Goal: Task Accomplishment & Management: Manage account settings

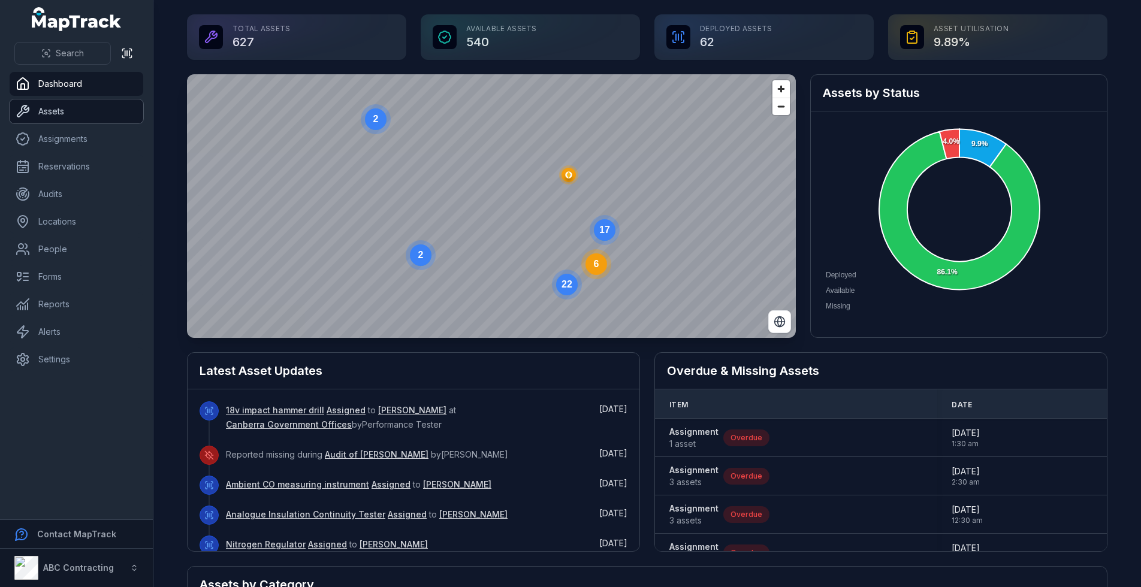
click at [68, 119] on link "Assets" at bounding box center [77, 111] width 134 height 24
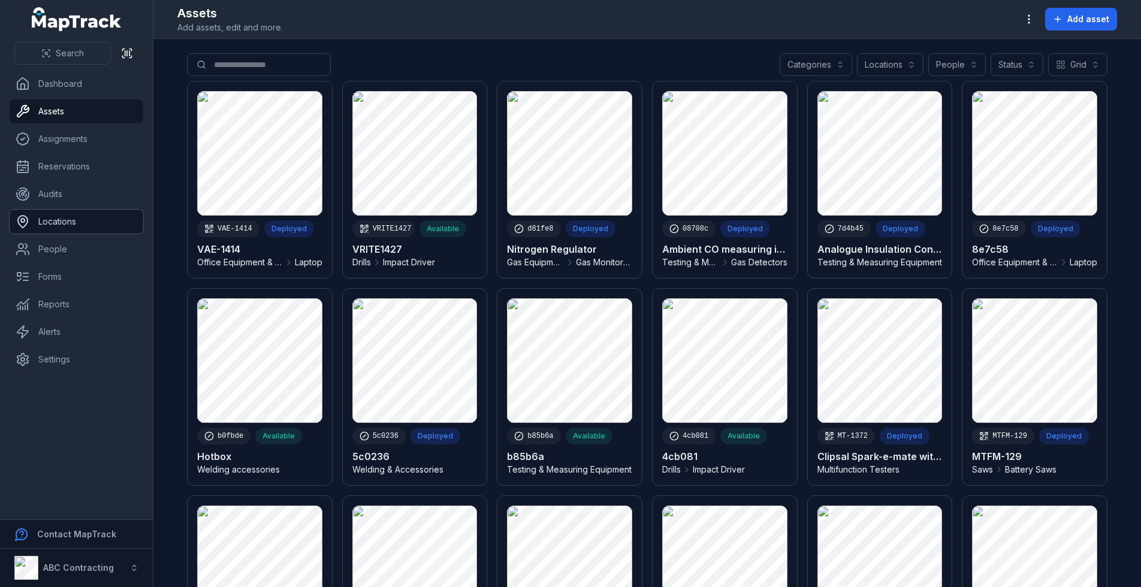
click at [59, 233] on link "Locations" at bounding box center [77, 222] width 134 height 24
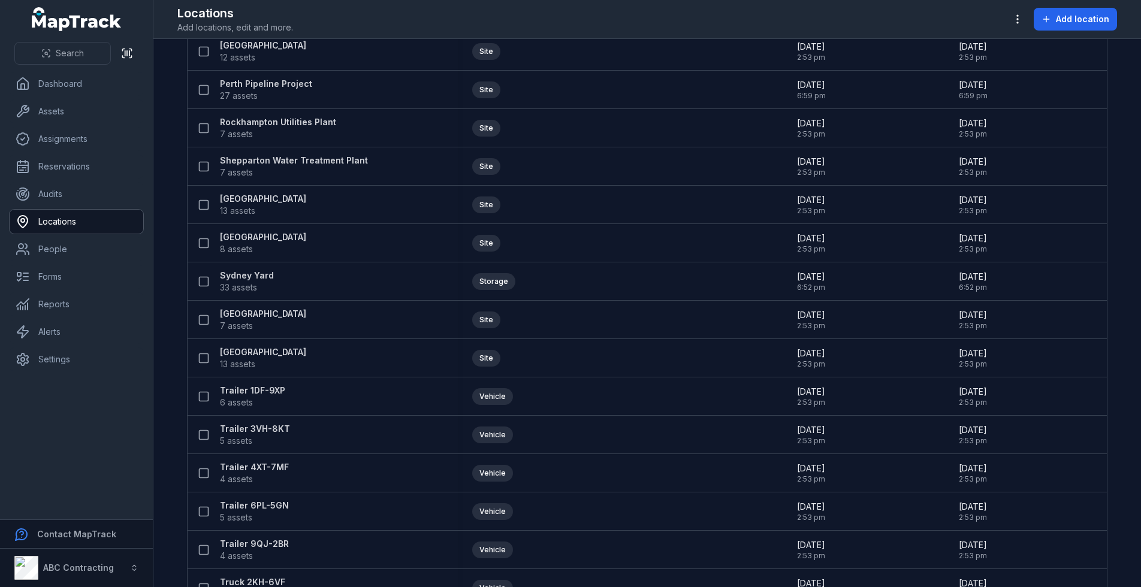
scroll to position [1293, 0]
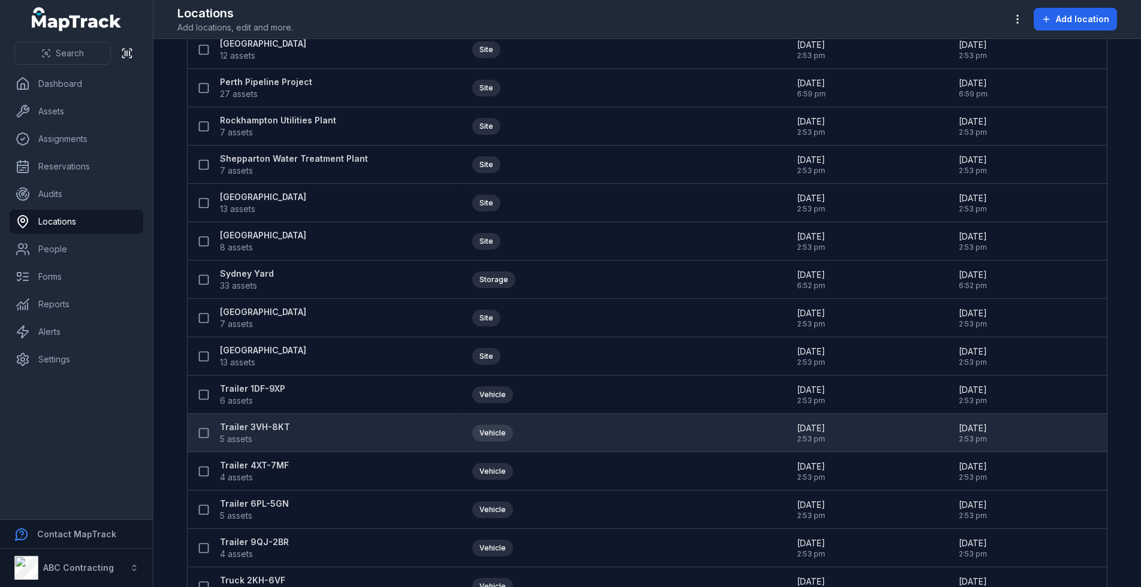
click at [244, 422] on strong "Trailer 3VH-8KT" at bounding box center [255, 427] width 70 height 12
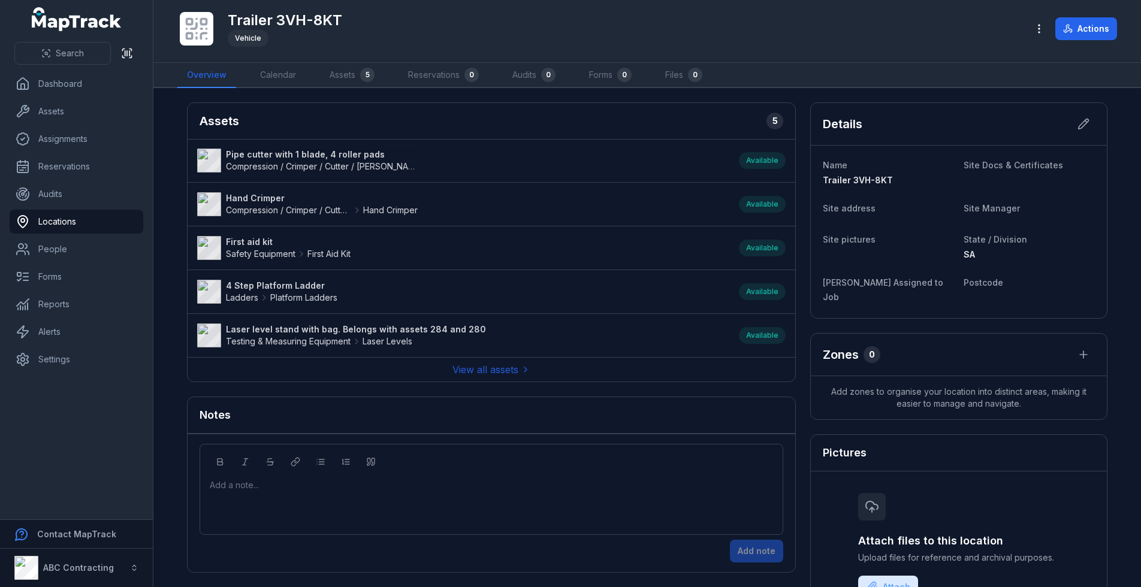
drag, startPoint x: 987, startPoint y: 253, endPoint x: 771, endPoint y: 110, distance: 259.0
click at [771, 110] on div "Assets 5" at bounding box center [491, 121] width 607 height 37
click at [68, 108] on link "Assets" at bounding box center [77, 111] width 134 height 24
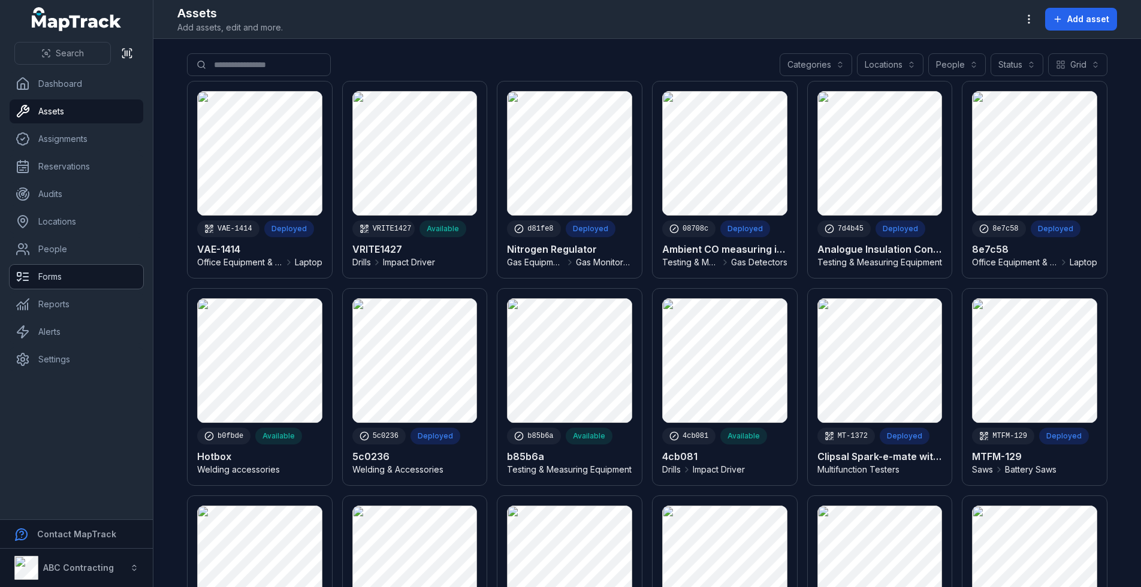
click at [42, 269] on link "Forms" at bounding box center [77, 277] width 134 height 24
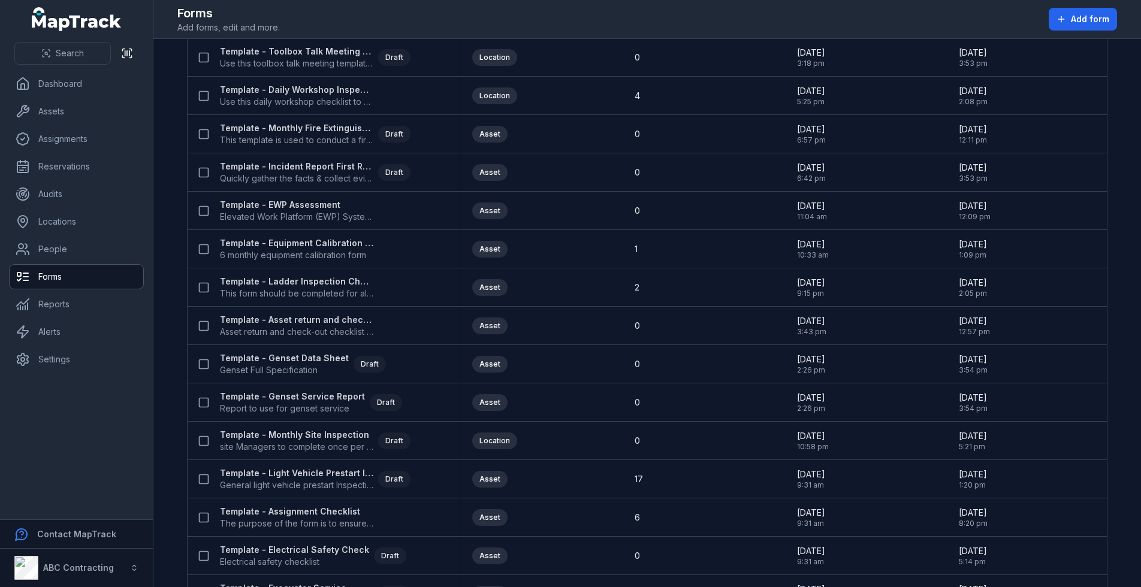
scroll to position [383, 0]
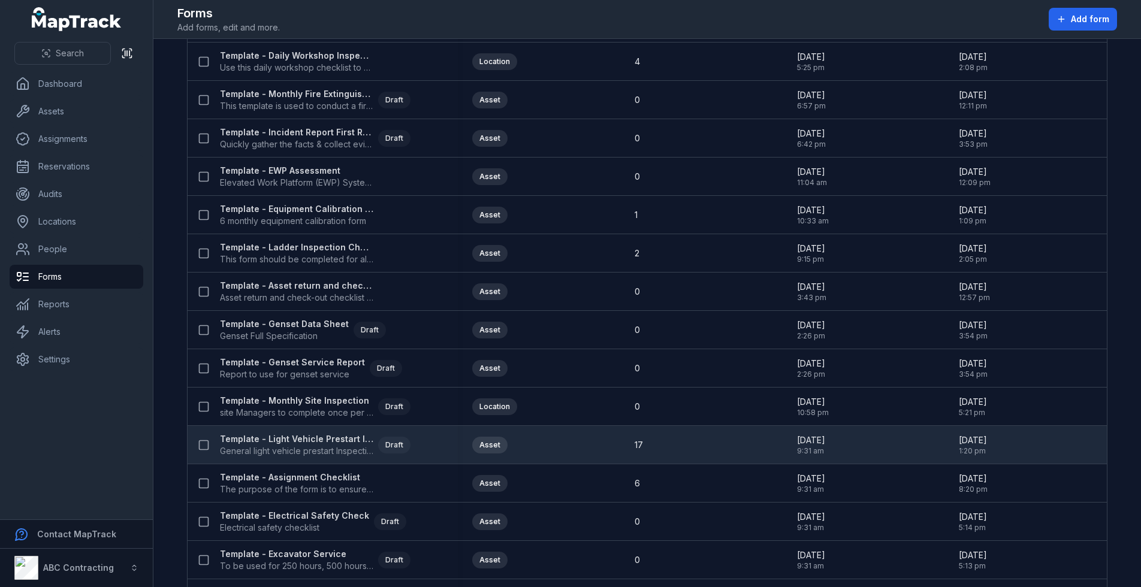
click at [283, 434] on strong "Template - Light Vehicle Prestart Inspection" at bounding box center [296, 439] width 153 height 12
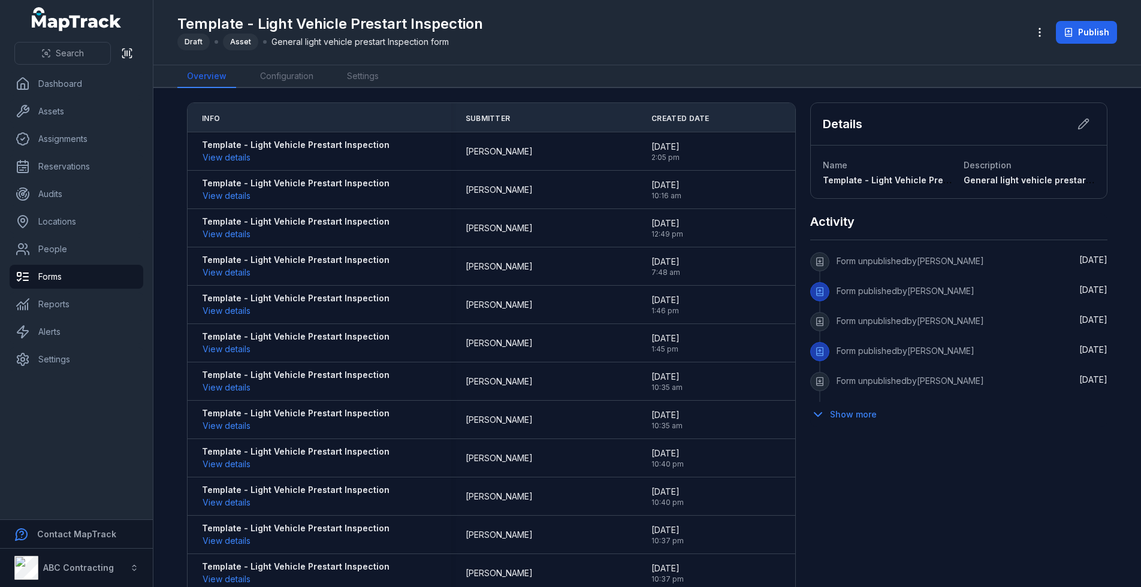
click at [283, 434] on div "Template - Light Vehicle Prestart Inspection View details" at bounding box center [320, 420] width 264 height 35
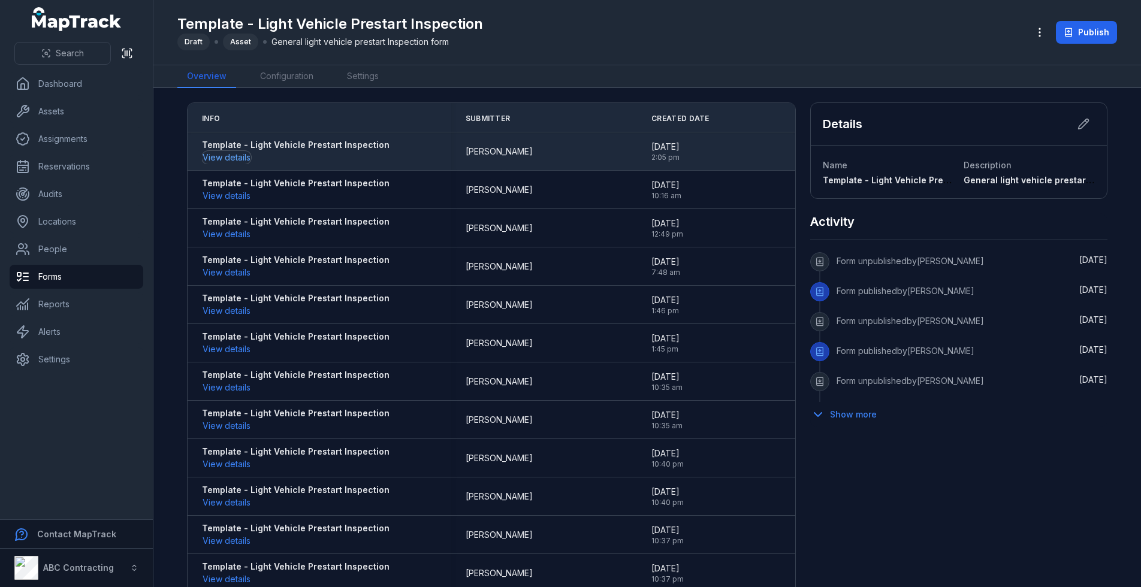
click at [213, 156] on button "View details" at bounding box center [226, 157] width 49 height 13
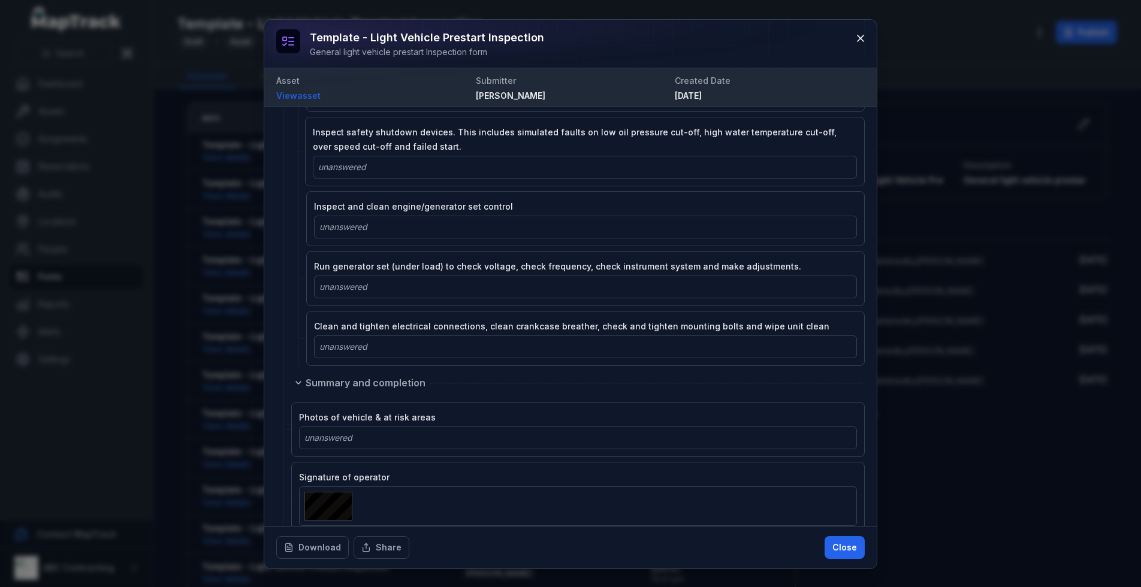
scroll to position [2682, 0]
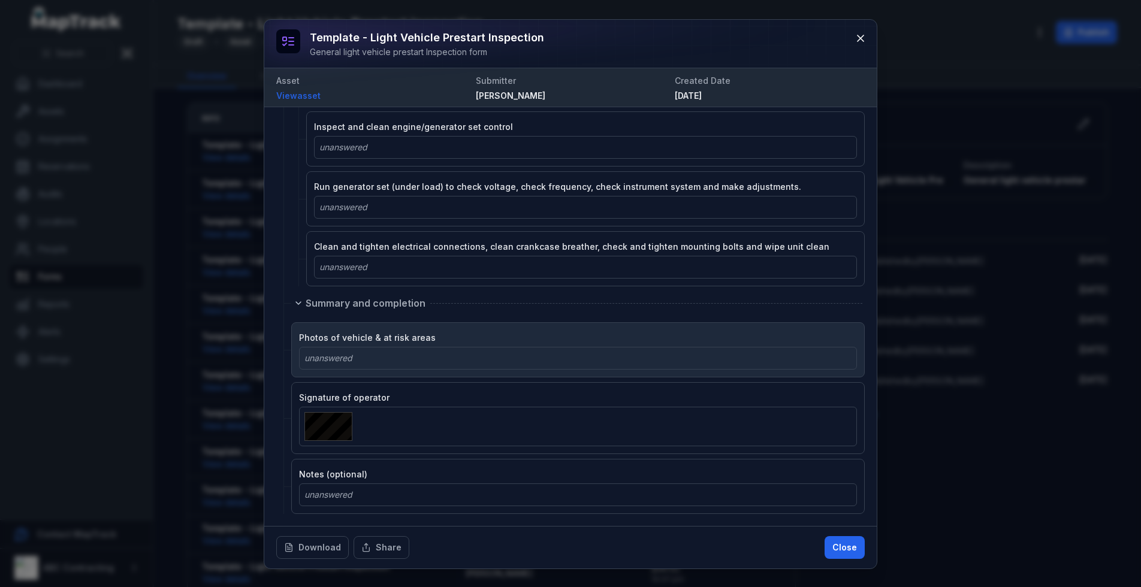
click at [566, 364] on div "unanswered" at bounding box center [577, 358] width 547 height 12
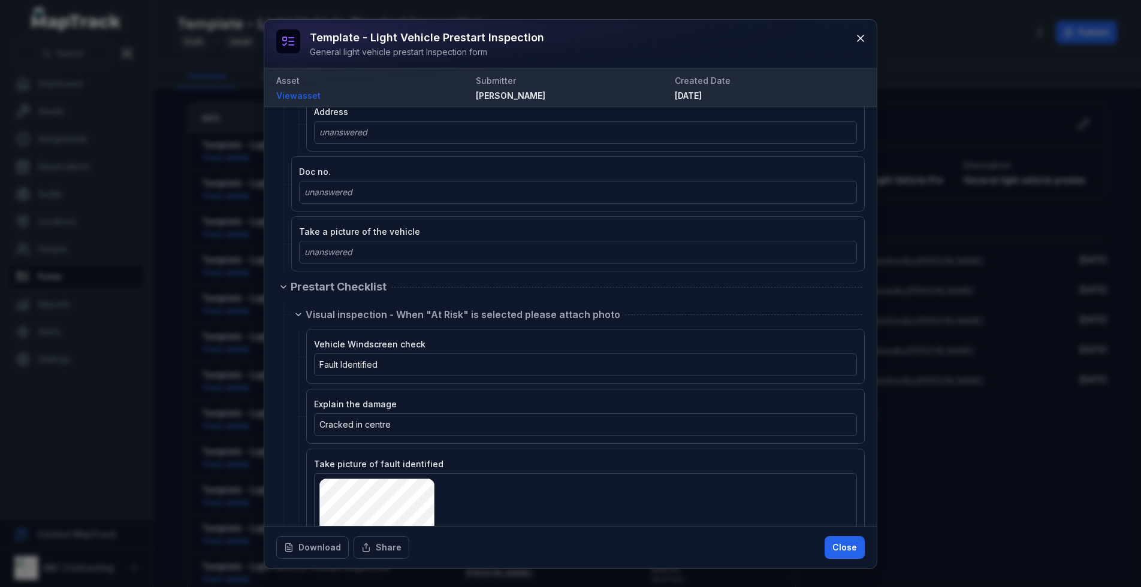
scroll to position [212, 0]
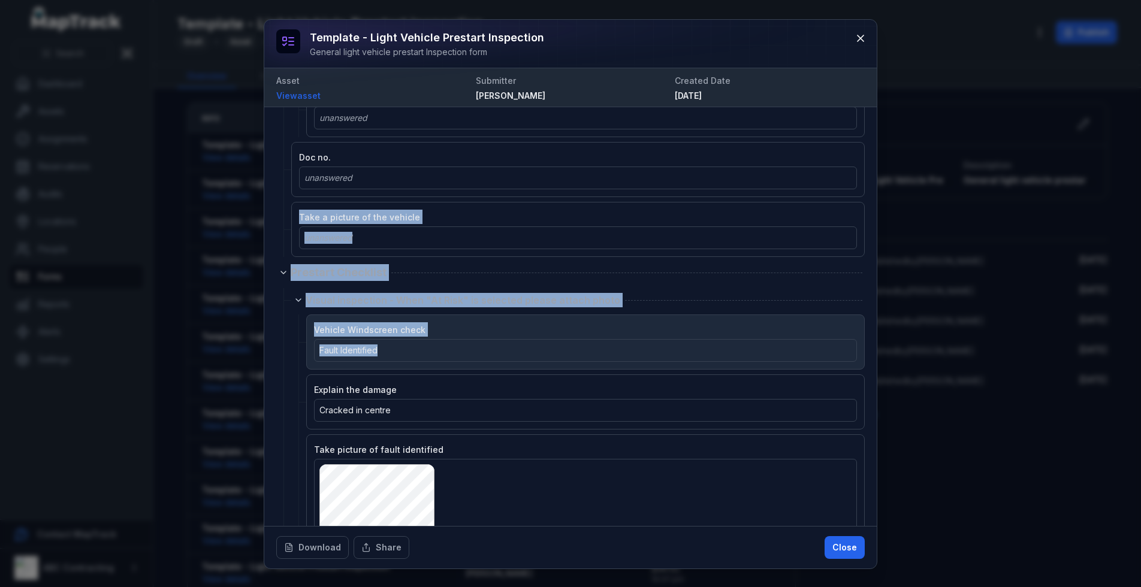
drag, startPoint x: 896, startPoint y: 175, endPoint x: 443, endPoint y: 353, distance: 487.2
click at [443, 353] on div "Template - Light Vehicle Prestart Inspection General light vehicle prestart Ins…" at bounding box center [570, 293] width 1141 height 587
click at [450, 345] on div "Fault Identified" at bounding box center [585, 350] width 532 height 12
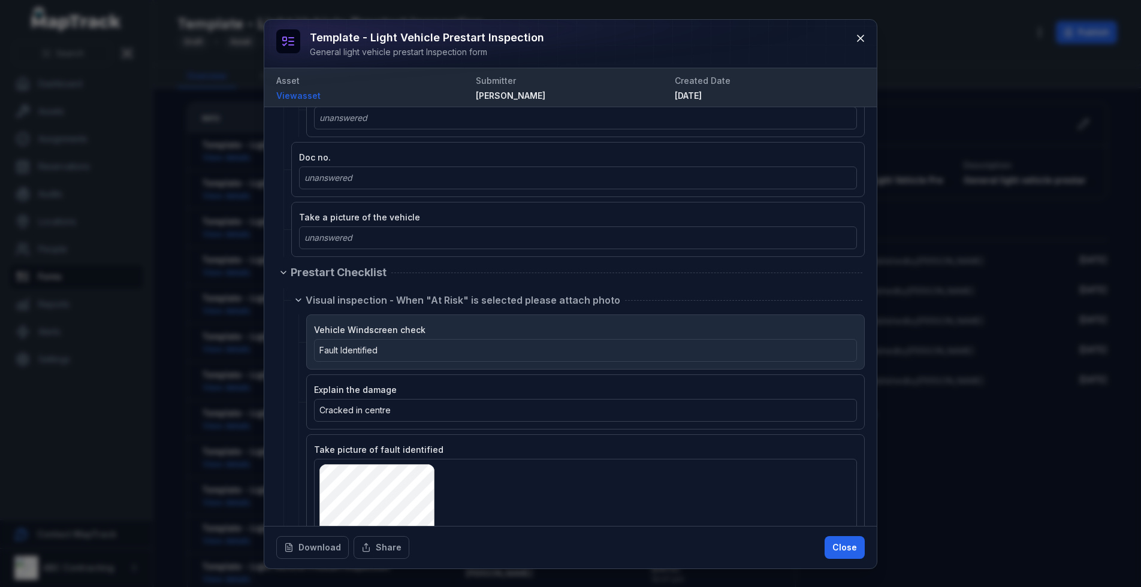
click at [383, 359] on div "Fault Identified" at bounding box center [585, 350] width 543 height 23
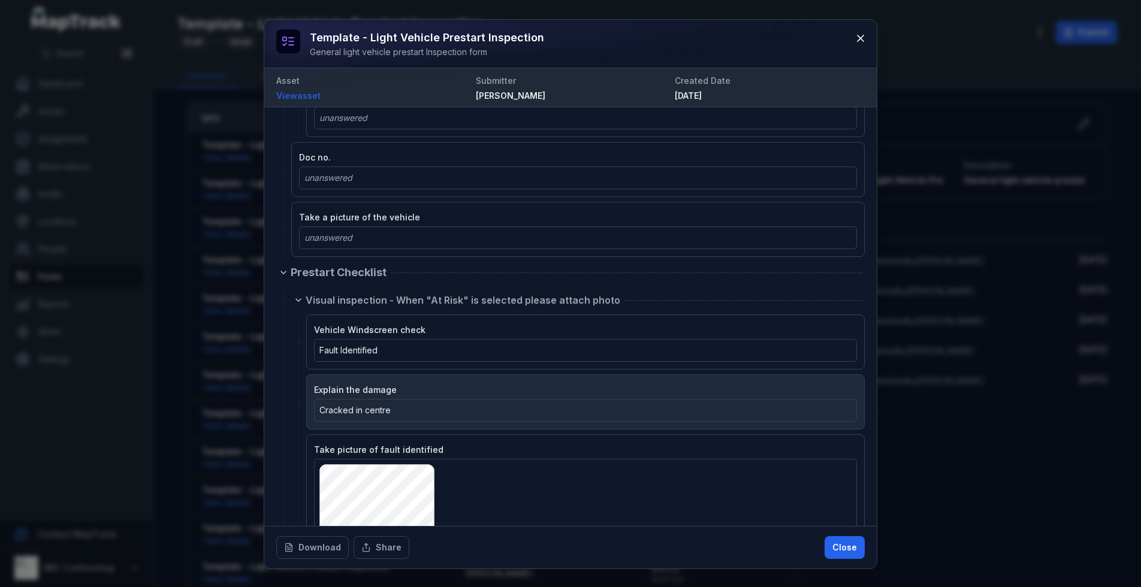
click at [363, 409] on span "Cracked in centre" at bounding box center [354, 410] width 71 height 10
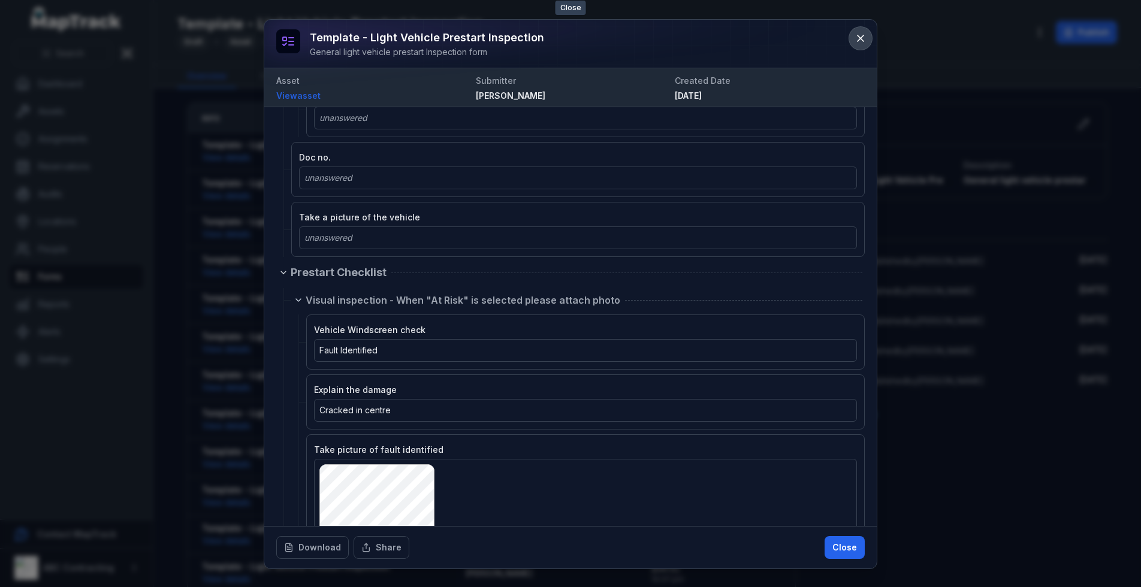
click at [862, 43] on icon at bounding box center [860, 38] width 12 height 12
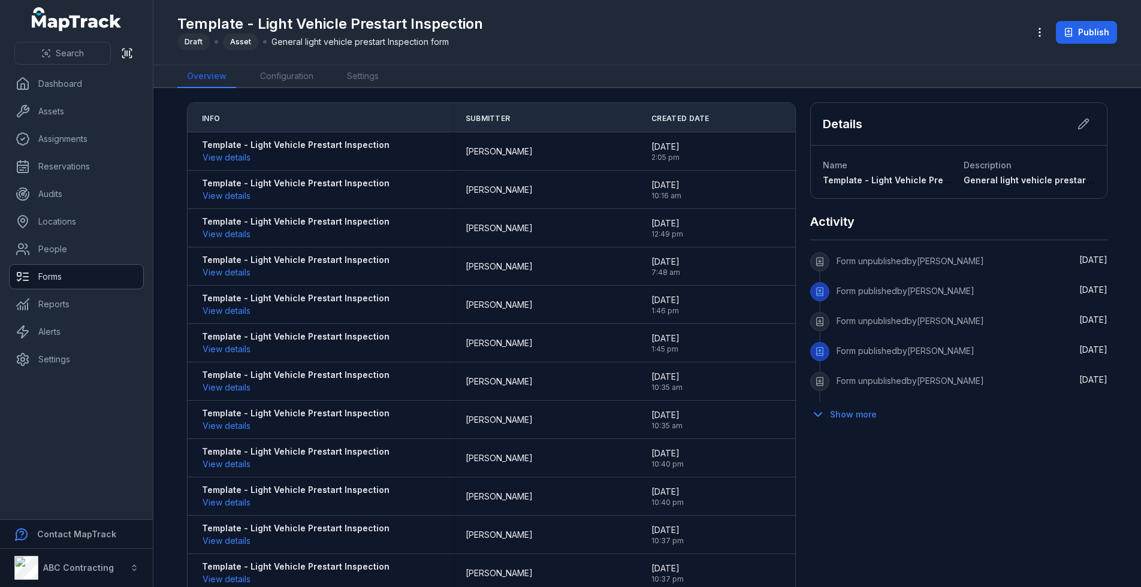
click at [42, 271] on link "Forms" at bounding box center [77, 277] width 134 height 24
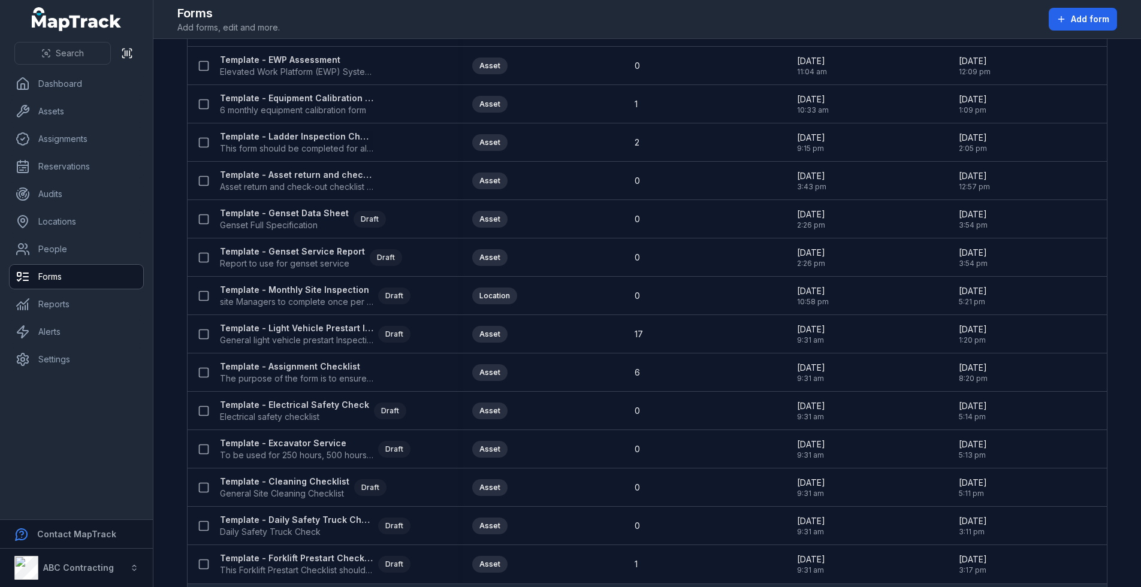
scroll to position [533, 0]
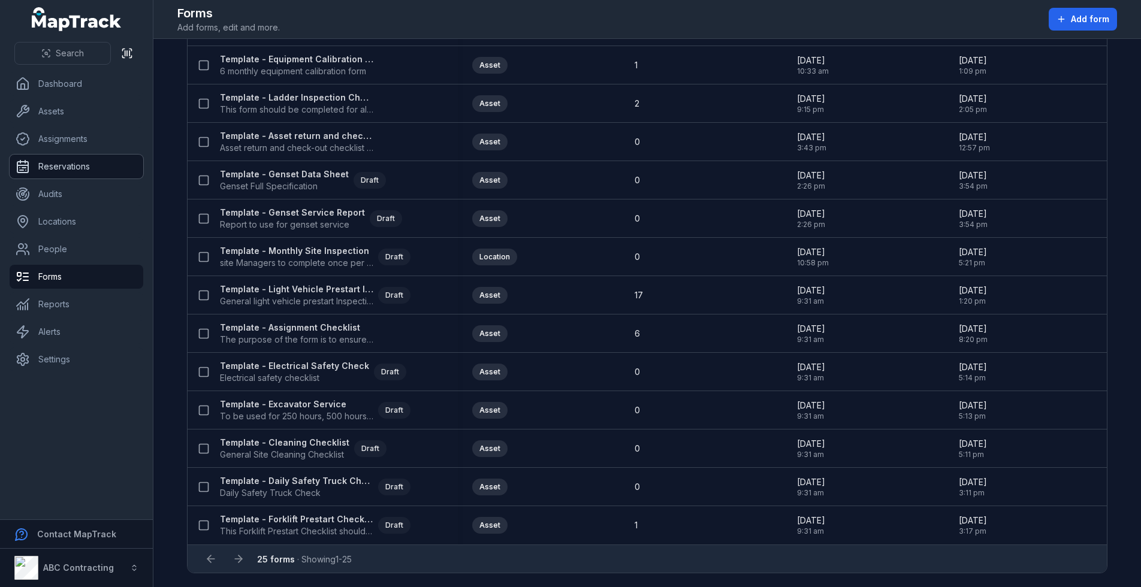
click at [49, 169] on link "Reservations" at bounding box center [77, 167] width 134 height 24
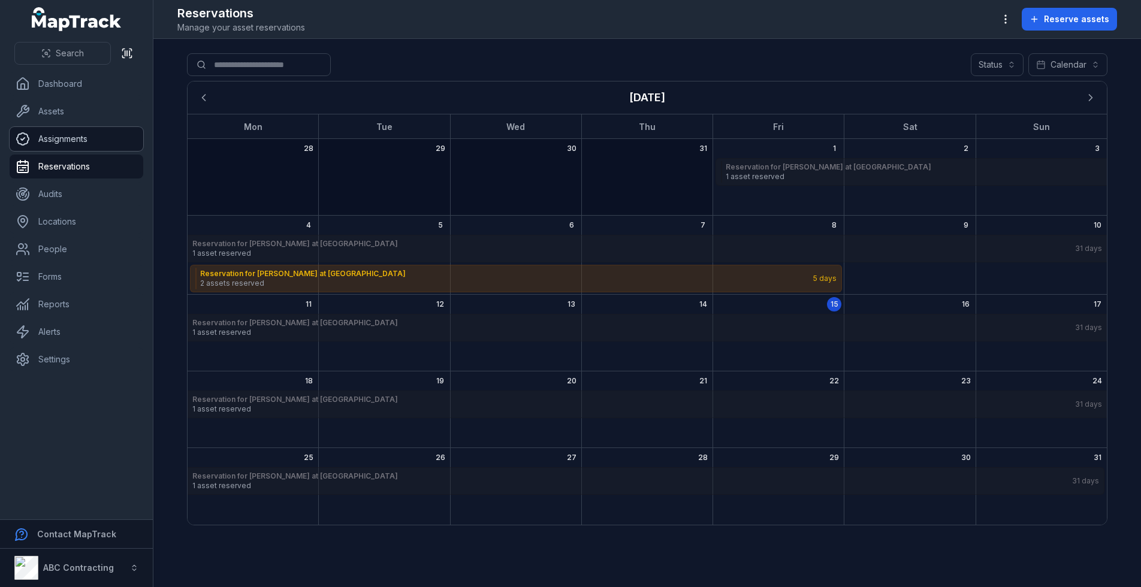
click at [78, 149] on link "Assignments" at bounding box center [77, 139] width 134 height 24
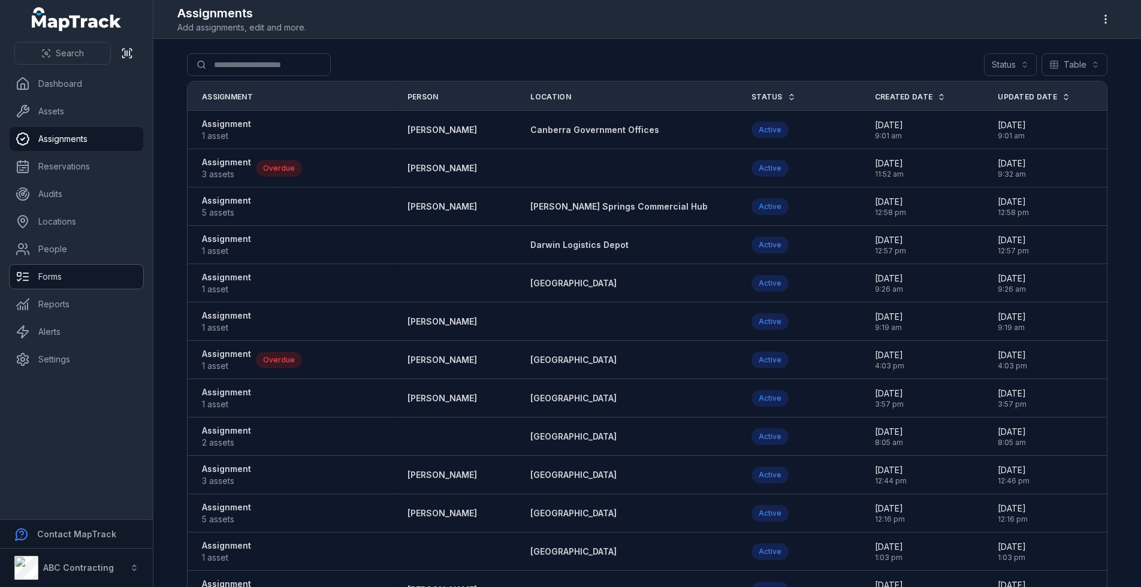
click at [56, 277] on link "Forms" at bounding box center [77, 277] width 134 height 24
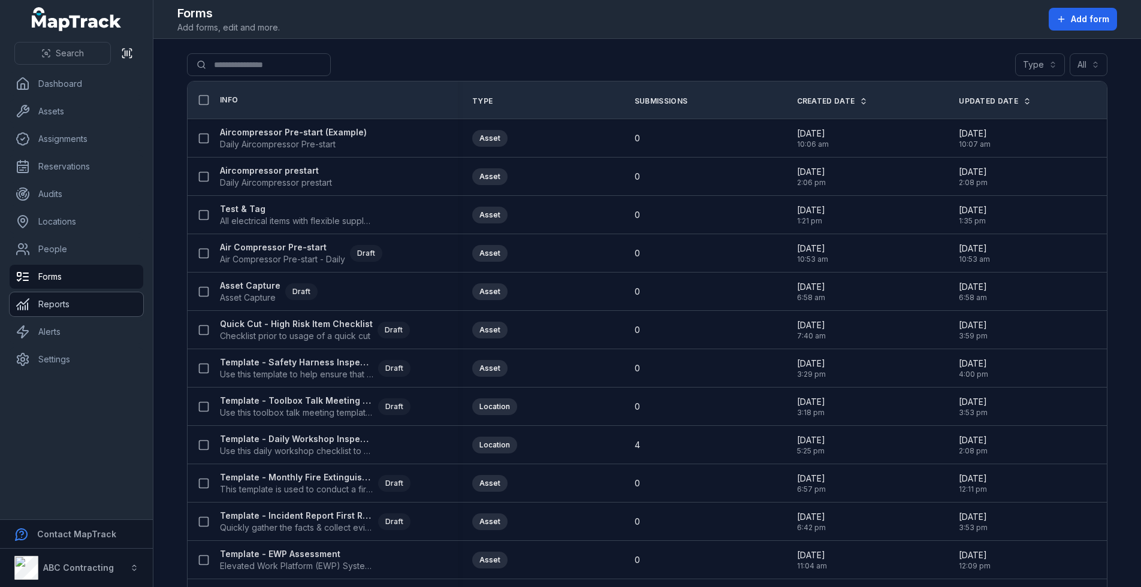
click at [46, 309] on link "Reports" at bounding box center [77, 304] width 134 height 24
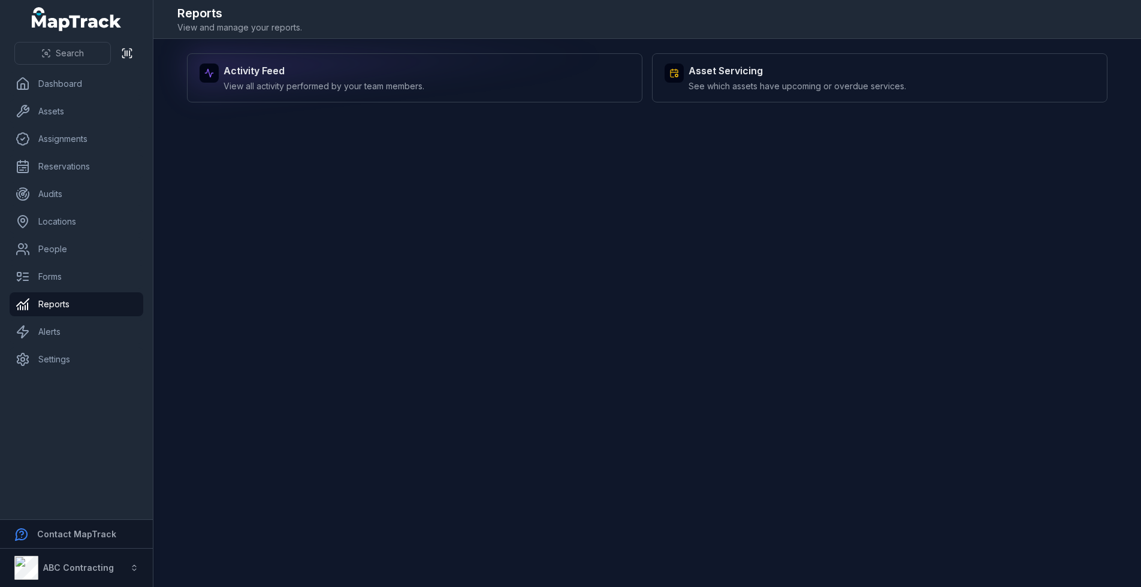
click at [421, 78] on div "Activity Feed View all activity performed by your team members." at bounding box center [323, 78] width 201 height 29
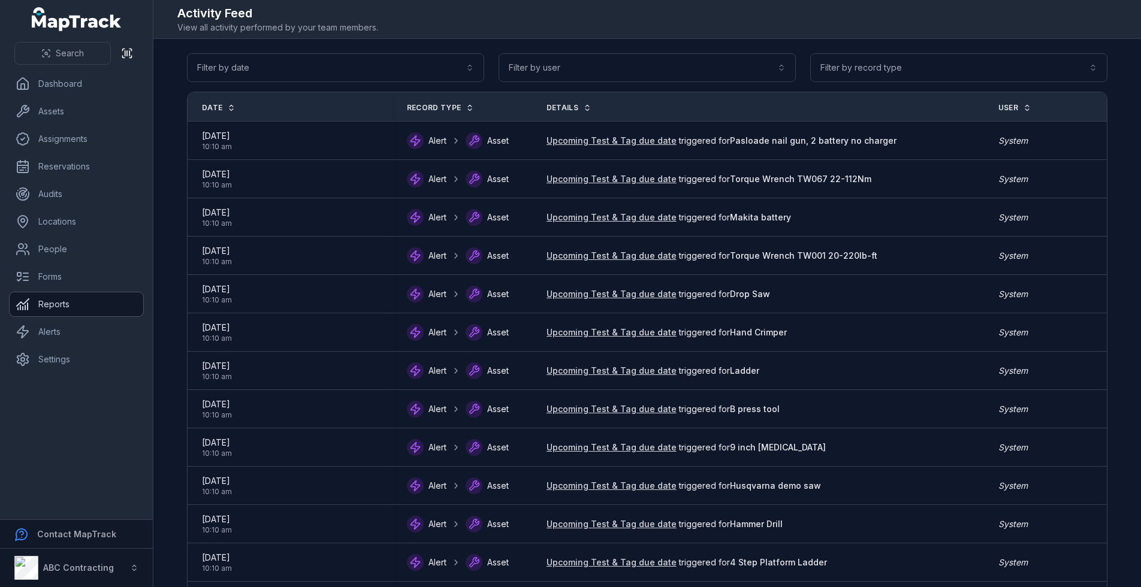
click at [31, 307] on link "Reports" at bounding box center [77, 304] width 134 height 24
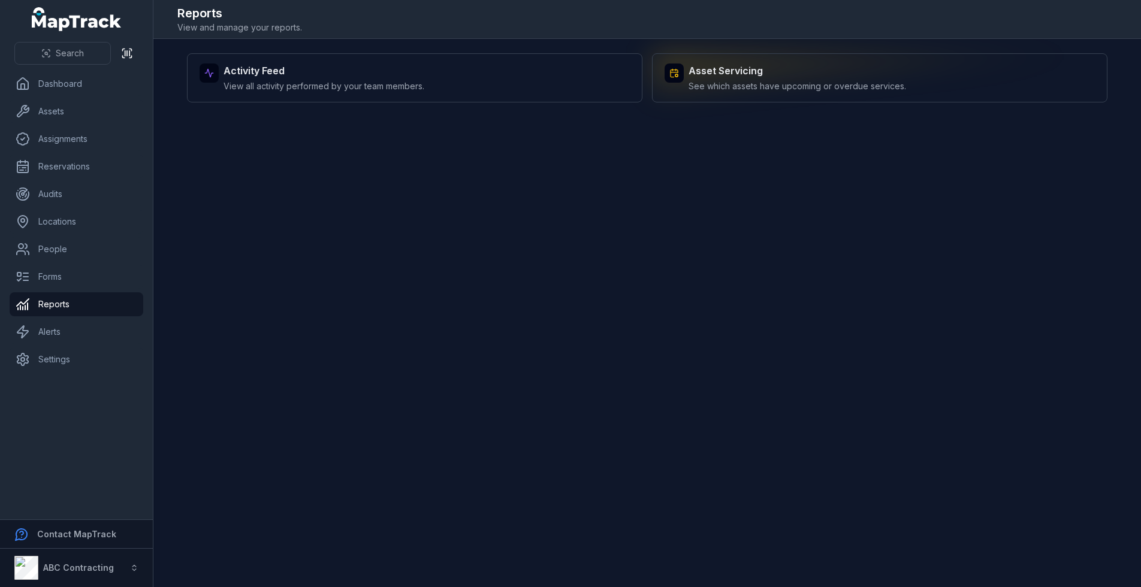
click at [870, 61] on div "Asset Servicing See which assets have upcoming or overdue services." at bounding box center [879, 77] width 455 height 49
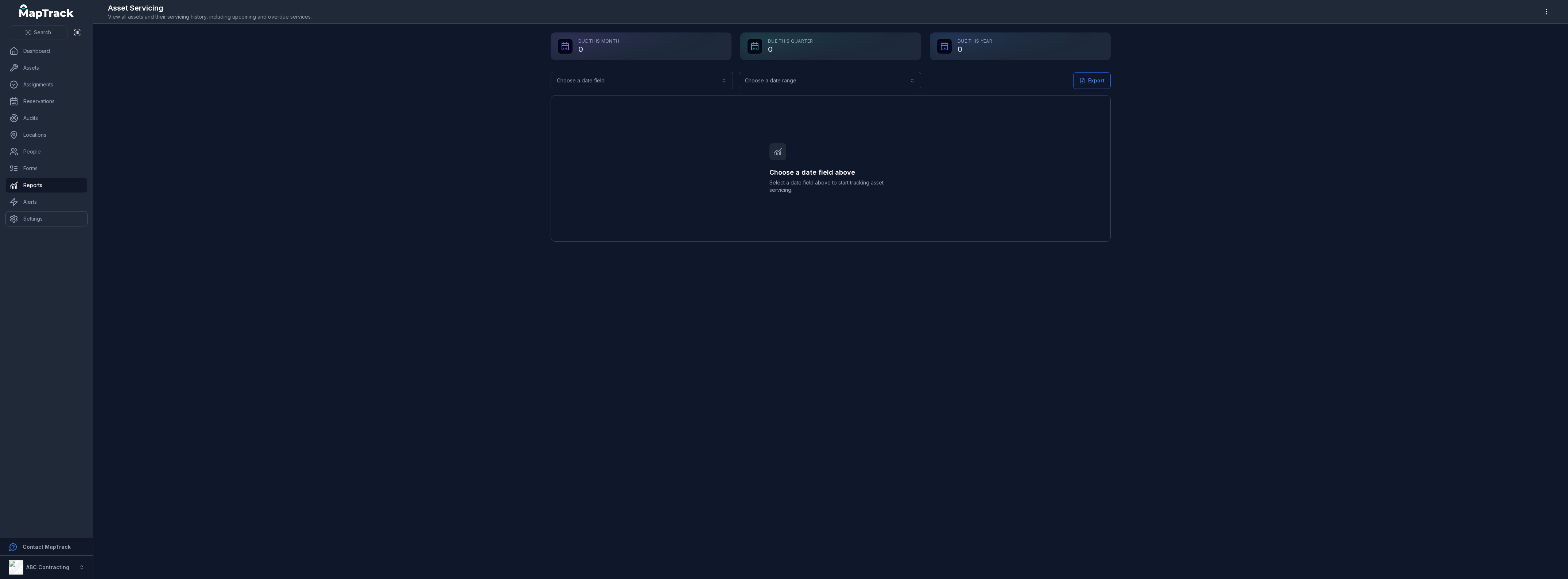
drag, startPoint x: 25, startPoint y: 216, endPoint x: 99, endPoint y: 225, distance: 74.5
click at [25, 216] on link "Settings" at bounding box center [47, 219] width 82 height 15
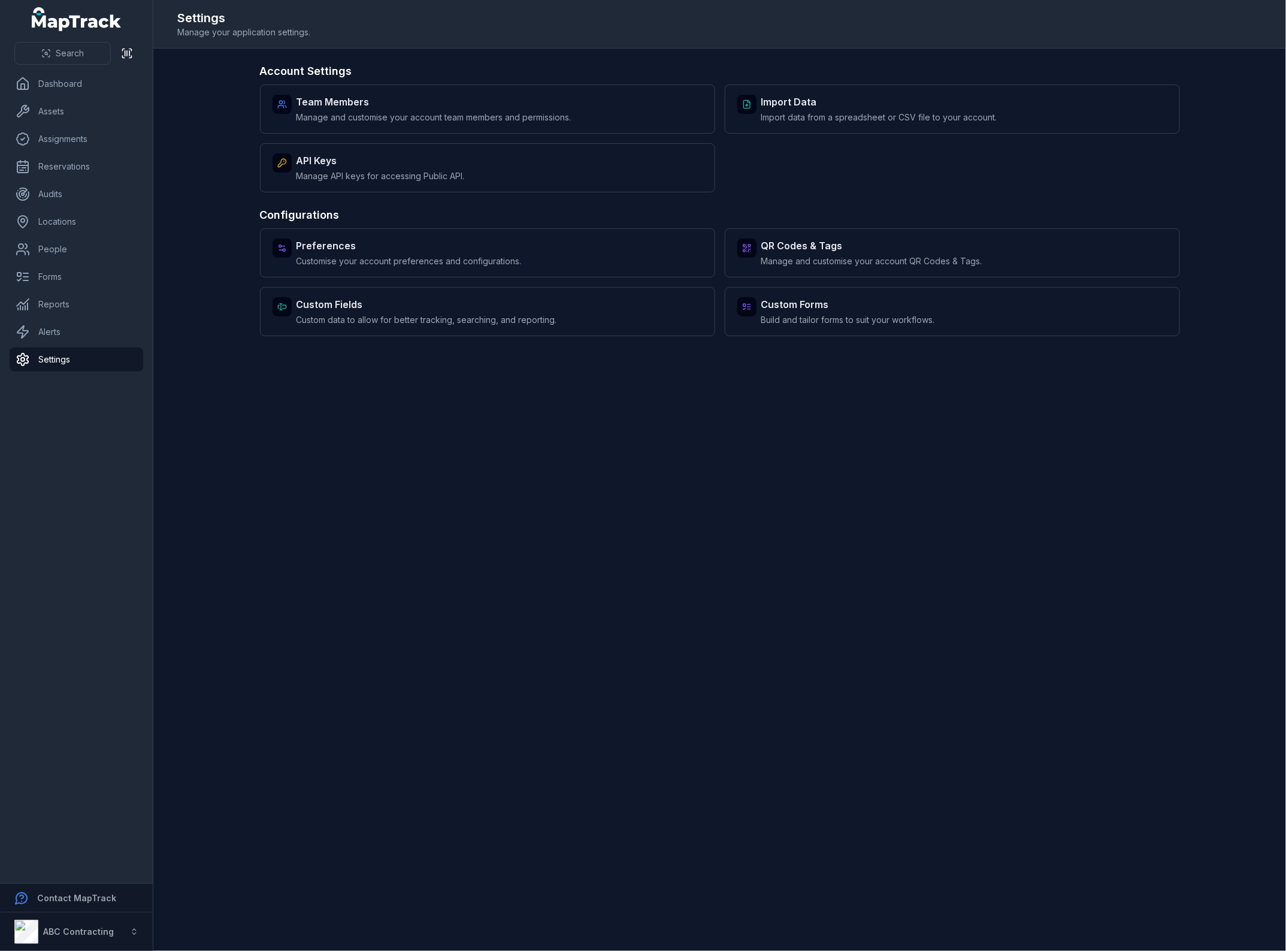
click at [50, 98] on ul "Dashboard Assets Assignments Reservations Audits Locations People Forms Reports…" at bounding box center [77, 222] width 134 height 300
click at [53, 119] on link "Assets" at bounding box center [77, 111] width 134 height 24
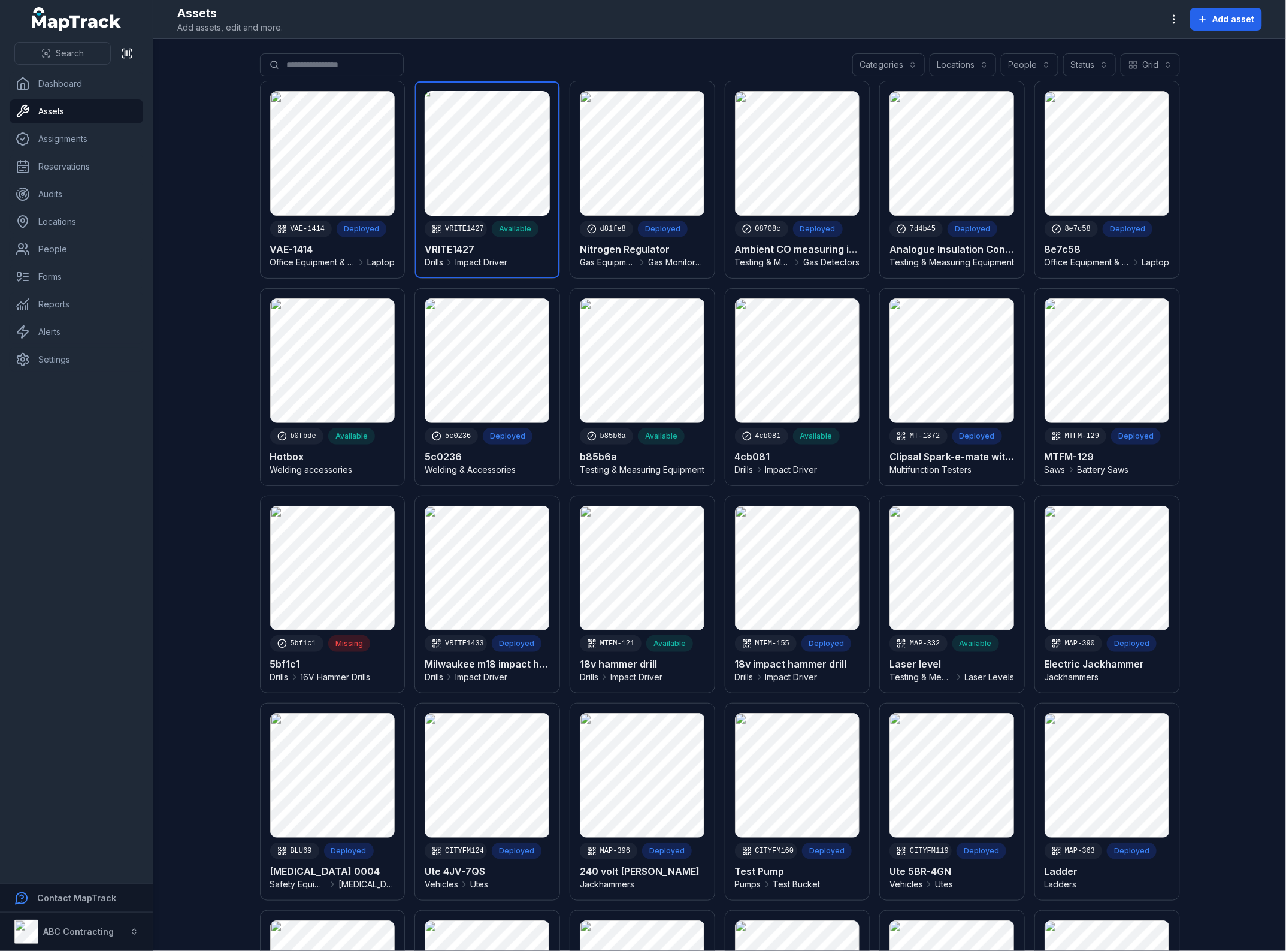
click at [515, 244] on link at bounding box center [487, 179] width 144 height 196
click at [509, 247] on link at bounding box center [487, 179] width 144 height 196
click at [446, 250] on link at bounding box center [487, 179] width 144 height 196
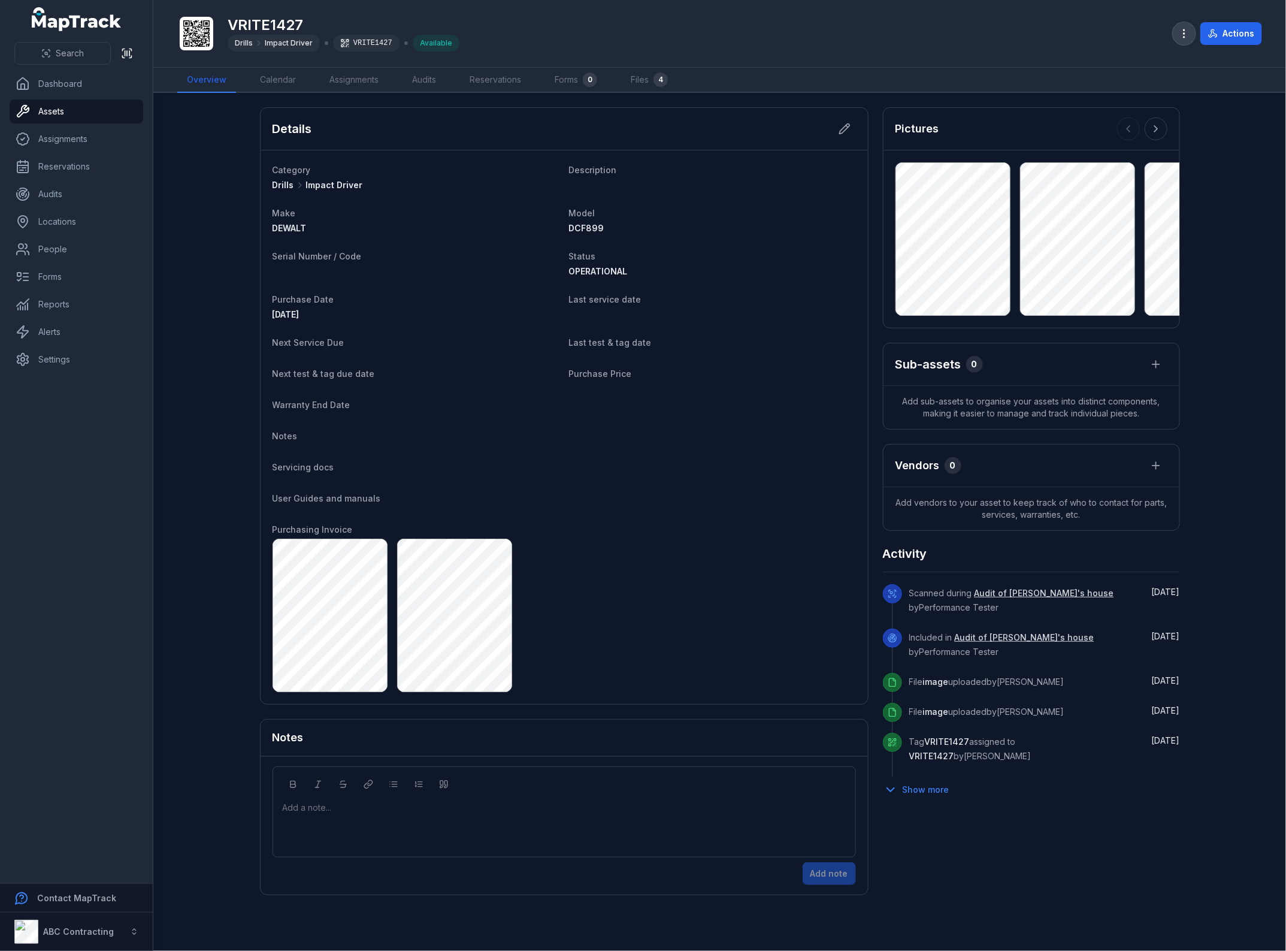
click at [1140, 28] on icon "button" at bounding box center [1184, 34] width 12 height 12
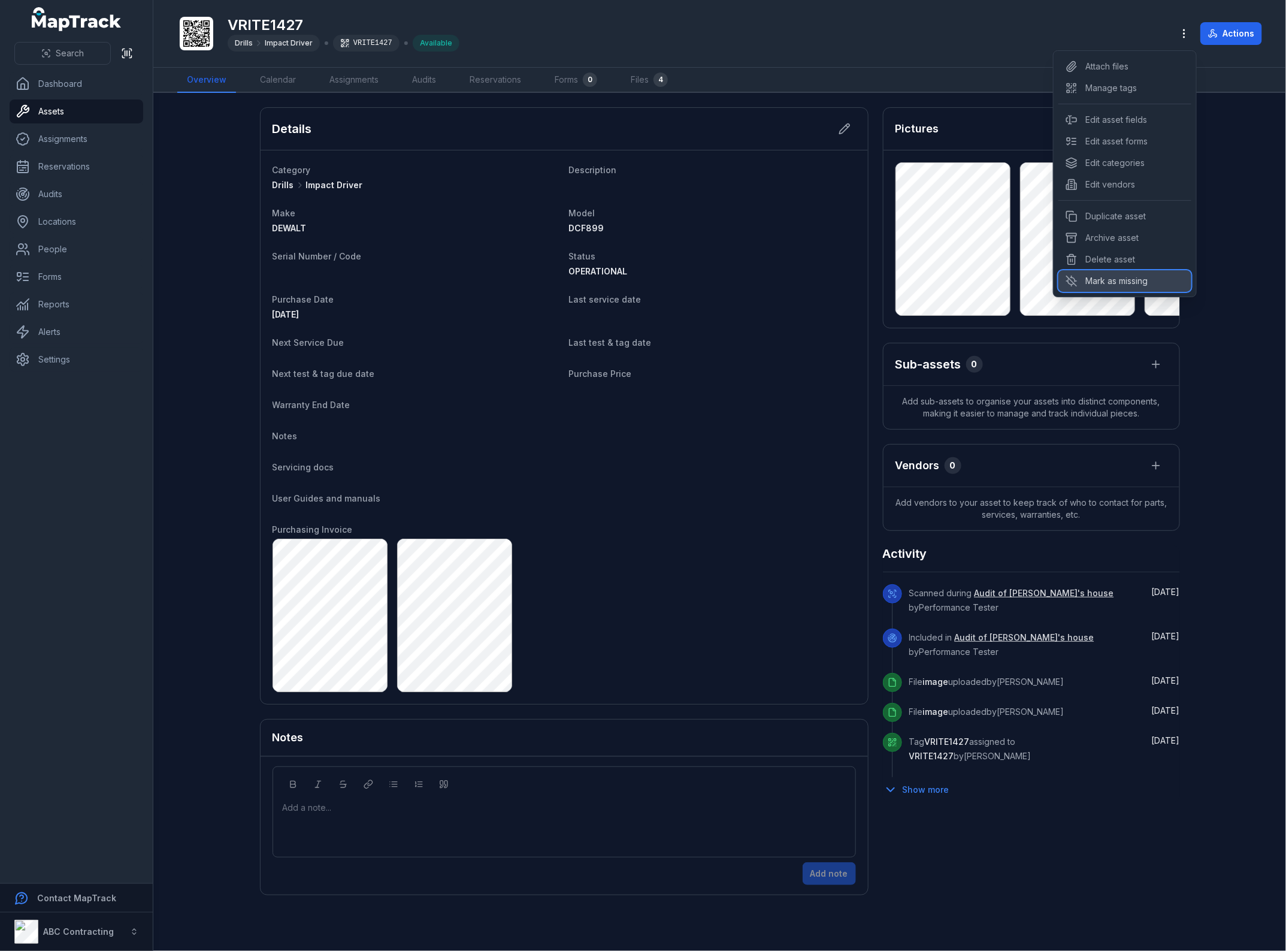
click at [1134, 279] on div "Mark as missing" at bounding box center [1125, 281] width 133 height 22
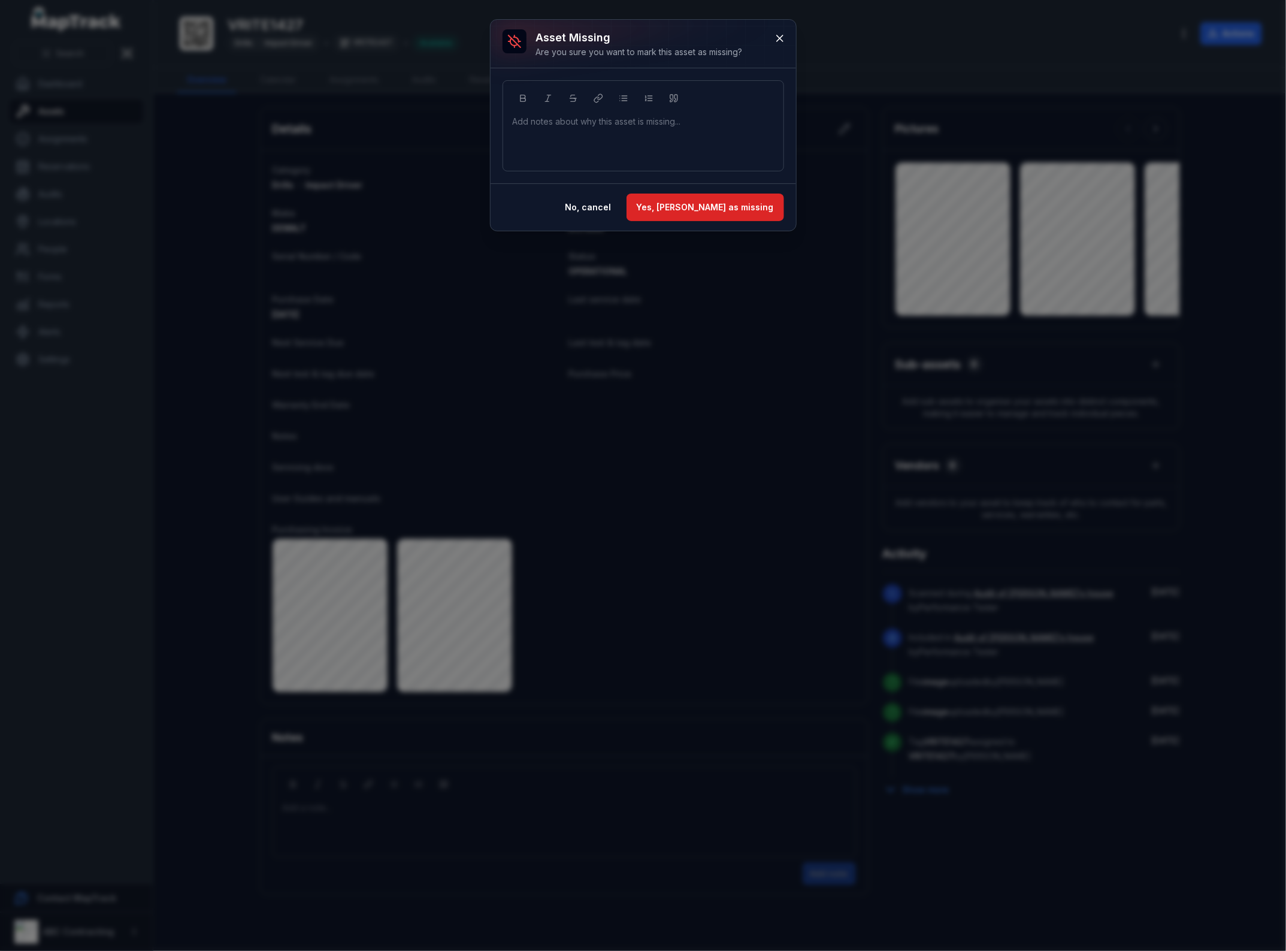
click at [537, 135] on div "Add notes about why this asset is missing..." at bounding box center [643, 140] width 261 height 48
click at [785, 30] on button at bounding box center [780, 38] width 23 height 23
